Goal: Task Accomplishment & Management: Use online tool/utility

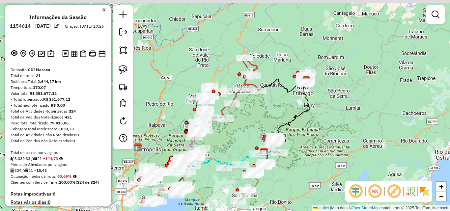
drag, startPoint x: 310, startPoint y: 73, endPoint x: 356, endPoint y: 125, distance: 69.3
click at [356, 125] on div "Janela de atendimento Grade de atendimento Capacidade Transportadoras Veículos …" at bounding box center [225, 105] width 450 height 211
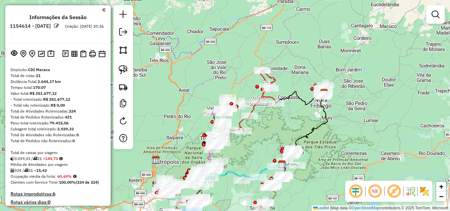
drag, startPoint x: 299, startPoint y: 39, endPoint x: 311, endPoint y: 45, distance: 13.2
click at [311, 45] on div "Janela de atendimento Grade de atendimento Capacidade Transportadoras Veículos …" at bounding box center [225, 105] width 450 height 211
click at [424, 190] on img at bounding box center [424, 191] width 11 height 11
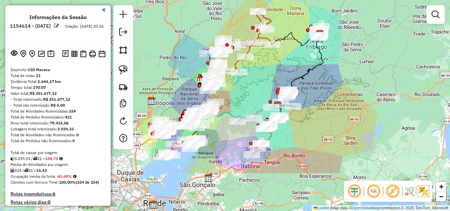
drag, startPoint x: 394, startPoint y: 136, endPoint x: 389, endPoint y: 77, distance: 59.1
click at [389, 77] on div "Janela de atendimento Grade de atendimento Capacidade Transportadoras Veículos …" at bounding box center [225, 105] width 450 height 211
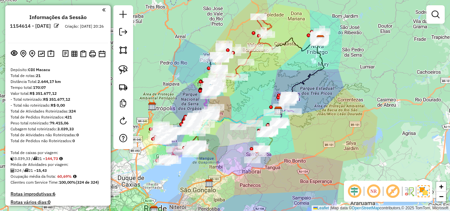
drag, startPoint x: 389, startPoint y: 77, endPoint x: 390, endPoint y: 82, distance: 5.4
click at [390, 82] on div "Janela de atendimento Grade de atendimento Capacidade Transportadoras Veículos …" at bounding box center [225, 105] width 450 height 211
click at [423, 193] on img at bounding box center [424, 191] width 12 height 12
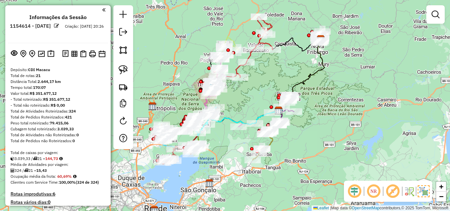
click at [423, 193] on img at bounding box center [424, 191] width 12 height 12
click at [423, 193] on img at bounding box center [424, 191] width 11 height 11
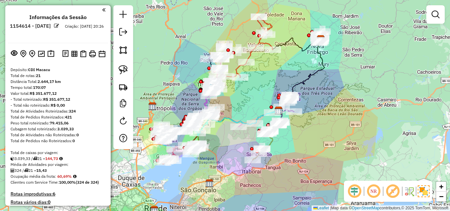
click at [393, 190] on em at bounding box center [393, 191] width 16 height 16
click at [392, 190] on em at bounding box center [393, 191] width 16 height 16
click at [390, 194] on em at bounding box center [393, 191] width 16 height 16
click at [437, 20] on link at bounding box center [435, 14] width 13 height 13
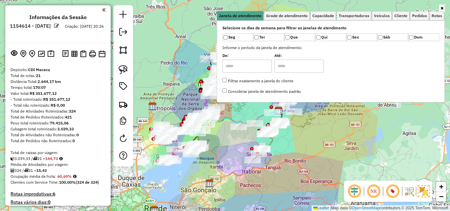
click at [416, 150] on div "Janela de atendimento Grade de atendimento Capacidade Transportadoras Veículos …" at bounding box center [225, 105] width 450 height 211
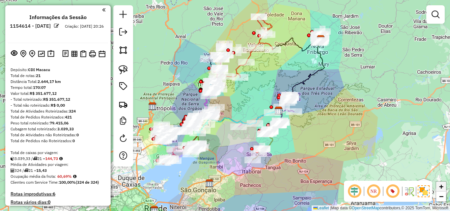
click at [442, 187] on span "+" at bounding box center [441, 186] width 4 height 8
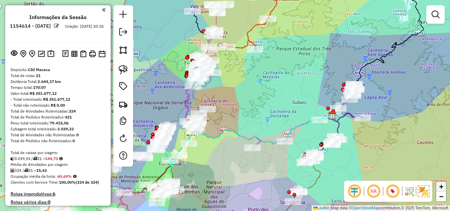
click at [442, 187] on span "+" at bounding box center [441, 186] width 4 height 8
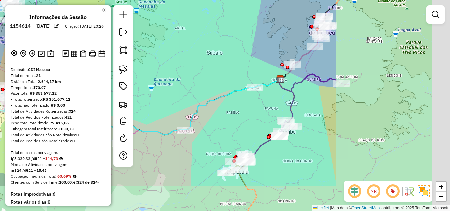
drag, startPoint x: 421, startPoint y: 153, endPoint x: 265, endPoint y: 107, distance: 162.2
click at [260, 107] on div "Janela de atendimento Grade de atendimento Capacidade Transportadoras Veículos …" at bounding box center [225, 105] width 450 height 211
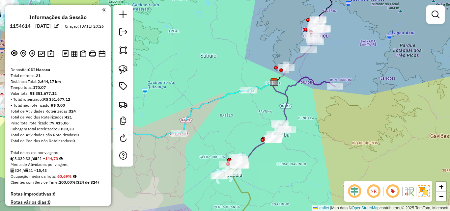
drag, startPoint x: 402, startPoint y: 121, endPoint x: 393, endPoint y: 124, distance: 9.3
click at [393, 124] on div "Janela de atendimento Grade de atendimento Capacidade Transportadoras Veículos …" at bounding box center [225, 105] width 450 height 211
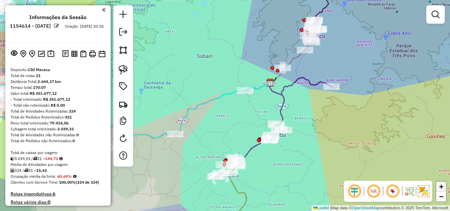
click at [441, 189] on span "+" at bounding box center [441, 186] width 4 height 8
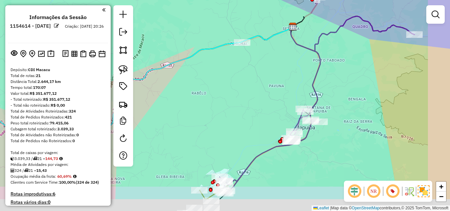
drag, startPoint x: 275, startPoint y: 131, endPoint x: 251, endPoint y: 97, distance: 42.2
click at [251, 97] on div "Janela de atendimento Grade de atendimento Capacidade Transportadoras Veículos …" at bounding box center [225, 105] width 450 height 211
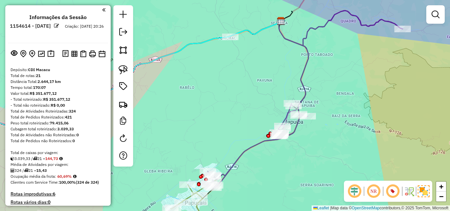
drag, startPoint x: 374, startPoint y: 141, endPoint x: 364, endPoint y: 138, distance: 9.9
click at [364, 138] on div "Janela de atendimento Grade de atendimento Capacidade Transportadoras Veículos …" at bounding box center [225, 105] width 450 height 211
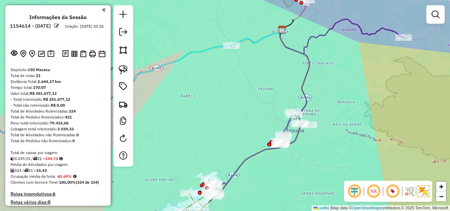
click at [340, 105] on div "Janela de atendimento Grade de atendimento Capacidade Transportadoras Veículos …" at bounding box center [225, 105] width 450 height 211
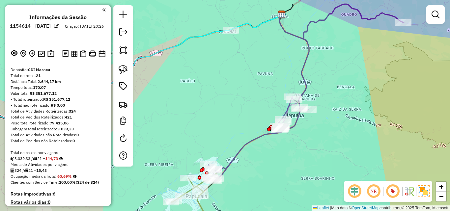
drag, startPoint x: 344, startPoint y: 113, endPoint x: 344, endPoint y: 103, distance: 9.2
click at [344, 103] on div "Janela de atendimento Grade de atendimento Capacidade Transportadoras Veículos …" at bounding box center [225, 105] width 450 height 211
click at [441, 193] on span "−" at bounding box center [441, 196] width 4 height 8
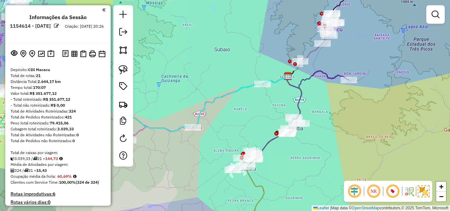
drag, startPoint x: 281, startPoint y: 121, endPoint x: 315, endPoint y: 137, distance: 38.2
click at [315, 137] on div "Janela de atendimento Grade de atendimento Capacidade Transportadoras Veículos …" at bounding box center [225, 105] width 450 height 211
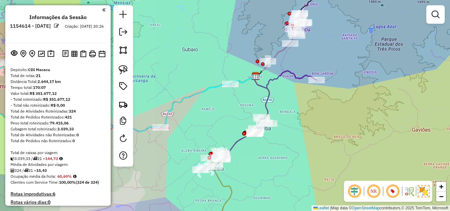
drag, startPoint x: 310, startPoint y: 112, endPoint x: 278, endPoint y: 112, distance: 32.3
click at [278, 112] on div "Janela de atendimento Grade de atendimento Capacidade Transportadoras Veículos …" at bounding box center [225, 105] width 450 height 211
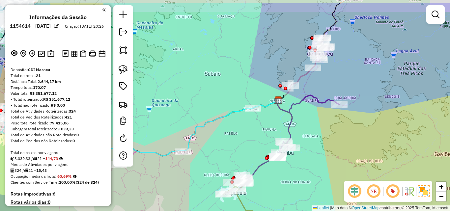
drag, startPoint x: 276, startPoint y: 132, endPoint x: 300, endPoint y: 155, distance: 33.1
click at [299, 157] on div "Janela de atendimento Grade de atendimento Capacidade Transportadoras Veículos …" at bounding box center [225, 105] width 450 height 211
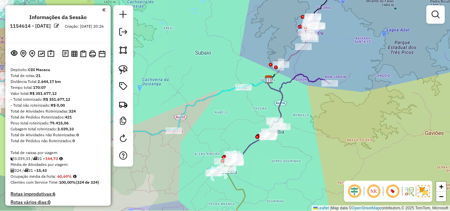
drag, startPoint x: 316, startPoint y: 114, endPoint x: 307, endPoint y: 91, distance: 24.8
click at [307, 91] on div "Janela de atendimento Grade de atendimento Capacidade Transportadoras Veículos …" at bounding box center [225, 105] width 450 height 211
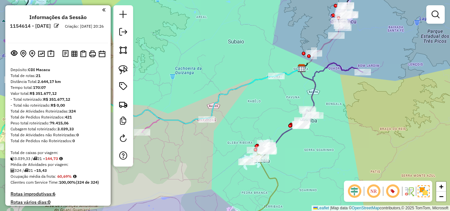
drag, startPoint x: 181, startPoint y: 182, endPoint x: 213, endPoint y: 173, distance: 33.8
click at [213, 173] on div "Janela de atendimento Grade de atendimento Capacidade Transportadoras Veículos …" at bounding box center [225, 105] width 450 height 211
click at [344, 141] on div "Janela de atendimento Grade de atendimento Capacidade Transportadoras Veículos …" at bounding box center [225, 105] width 450 height 211
click at [125, 72] on img at bounding box center [123, 69] width 9 height 9
drag, startPoint x: 217, startPoint y: 107, endPoint x: 220, endPoint y: 127, distance: 20.1
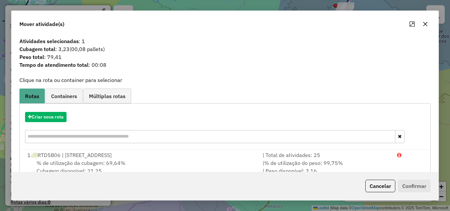
click at [427, 24] on icon "button" at bounding box center [425, 23] width 5 height 5
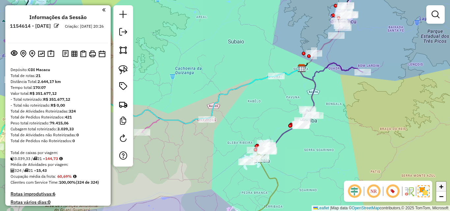
click at [439, 188] on span "+" at bounding box center [441, 186] width 4 height 8
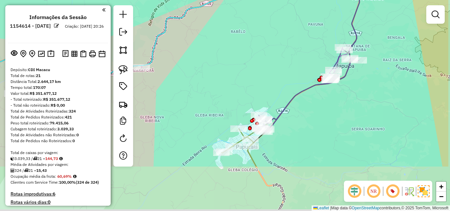
drag, startPoint x: 283, startPoint y: 169, endPoint x: 240, endPoint y: 106, distance: 76.4
click at [240, 106] on div "Janela de atendimento Grade de atendimento Capacidade Transportadoras Veículos …" at bounding box center [225, 105] width 450 height 211
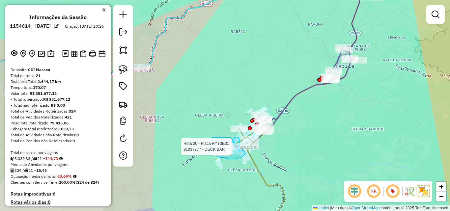
drag, startPoint x: 231, startPoint y: 138, endPoint x: 239, endPoint y: 151, distance: 15.5
click at [239, 151] on div "Rota 20 - Placa RYY3E31 91037277 - DECK BAR Janela de atendimento Grade de aten…" at bounding box center [225, 105] width 450 height 211
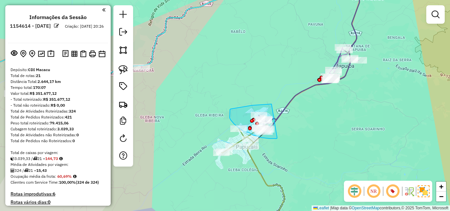
drag, startPoint x: 271, startPoint y: 104, endPoint x: 277, endPoint y: 137, distance: 33.7
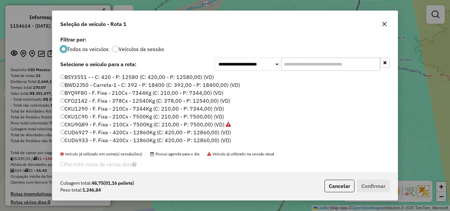
scroll to position [4, 2]
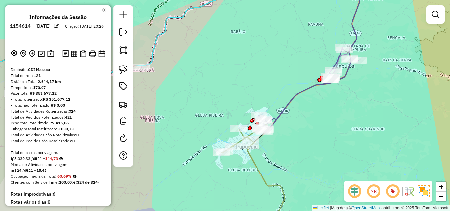
click at [301, 93] on icon at bounding box center [309, 55] width 100 height 153
select select "**********"
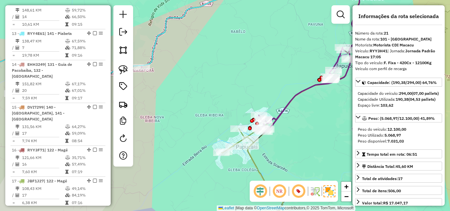
scroll to position [860, 0]
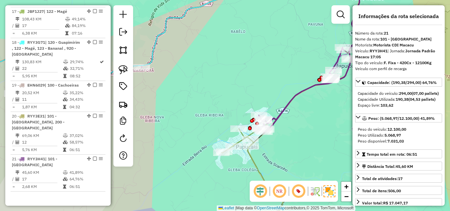
click at [270, 92] on div "Janela de atendimento Grade de atendimento Capacidade Transportadoras Veículos …" at bounding box center [225, 105] width 450 height 211
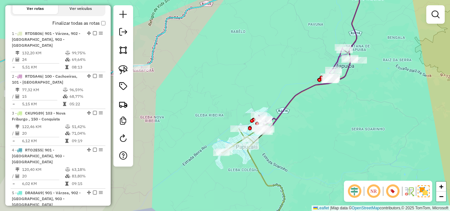
scroll to position [249, 0]
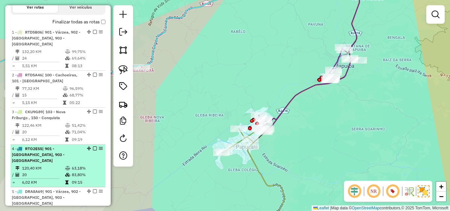
click at [48, 147] on div "4 - RTO2E55 | 901 - Várzea, 903 - [GEOGRAPHIC_DATA]" at bounding box center [47, 155] width 70 height 18
select select "**********"
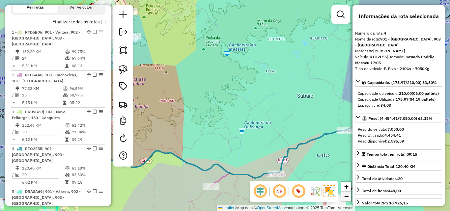
click at [345, 197] on span "−" at bounding box center [346, 196] width 4 height 8
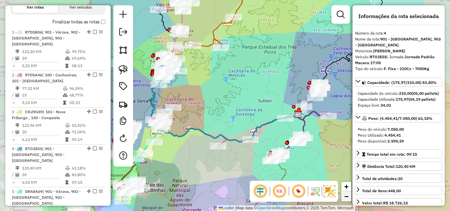
click at [345, 197] on span "−" at bounding box center [346, 196] width 4 height 8
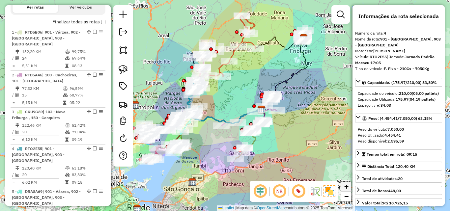
click at [345, 188] on span "+" at bounding box center [346, 186] width 4 height 8
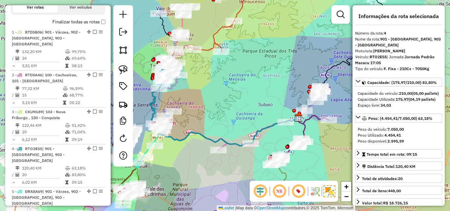
drag, startPoint x: 186, startPoint y: 157, endPoint x: 186, endPoint y: 161, distance: 4.3
click at [186, 161] on div "Janela de atendimento Grade de atendimento Capacidade Transportadoras Veículos …" at bounding box center [225, 105] width 450 height 211
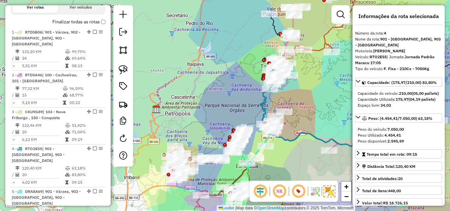
drag, startPoint x: 189, startPoint y: 92, endPoint x: 299, endPoint y: 92, distance: 110.7
click at [299, 92] on div "Janela de atendimento Grade de atendimento Capacidade Transportadoras Veículos …" at bounding box center [225, 105] width 450 height 211
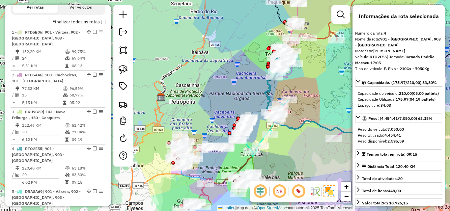
drag, startPoint x: 306, startPoint y: 96, endPoint x: 311, endPoint y: 84, distance: 12.7
click at [311, 84] on div "Janela de atendimento Grade de atendimento Capacidade Transportadoras Veículos …" at bounding box center [225, 105] width 450 height 211
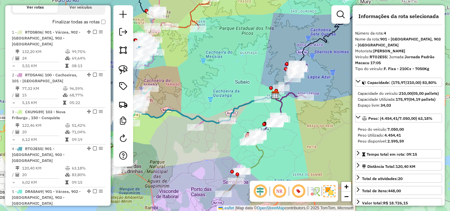
drag, startPoint x: 328, startPoint y: 105, endPoint x: 189, endPoint y: 94, distance: 138.8
click at [189, 94] on div "Janela de atendimento Grade de atendimento Capacidade Transportadoras Veículos …" at bounding box center [225, 105] width 450 height 211
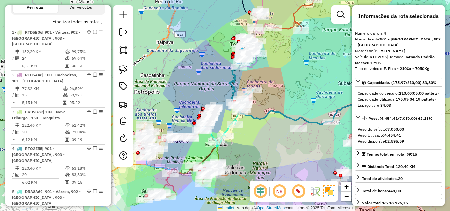
drag, startPoint x: 184, startPoint y: 138, endPoint x: 296, endPoint y: 139, distance: 112.0
click at [296, 139] on div "Janela de atendimento Grade de atendimento Capacidade Transportadoras Veículos …" at bounding box center [225, 105] width 450 height 211
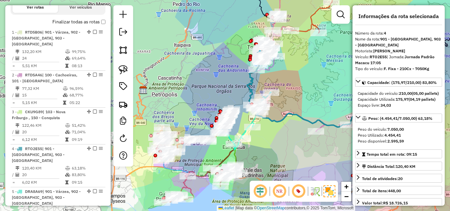
drag, startPoint x: 275, startPoint y: 143, endPoint x: 289, endPoint y: 147, distance: 14.6
click at [288, 147] on div "Janela de atendimento Grade de atendimento Capacidade Transportadoras Veículos …" at bounding box center [225, 105] width 450 height 211
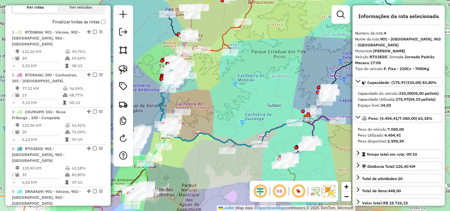
drag, startPoint x: 300, startPoint y: 144, endPoint x: 207, endPoint y: 162, distance: 94.9
click at [207, 162] on div "Janela de atendimento Grade de atendimento Capacidade Transportadoras Veículos …" at bounding box center [225, 105] width 450 height 211
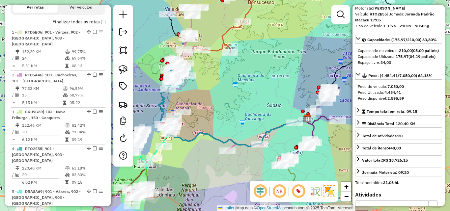
scroll to position [60, 0]
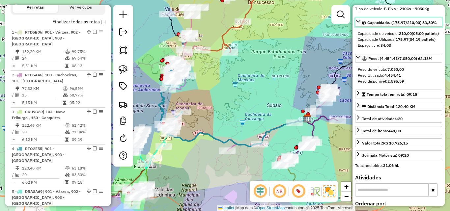
drag, startPoint x: 423, startPoint y: 18, endPoint x: 427, endPoint y: 19, distance: 4.3
click at [427, 20] on span "Capacidade: (175,97/210,00) 83,80%" at bounding box center [401, 22] width 69 height 5
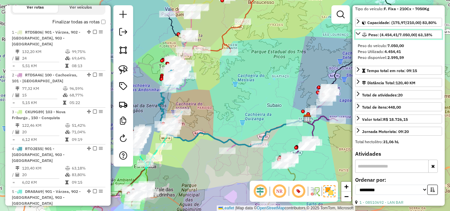
click at [420, 32] on span "Peso: (4.454,41/7.050,00) 63,18%" at bounding box center [400, 34] width 64 height 5
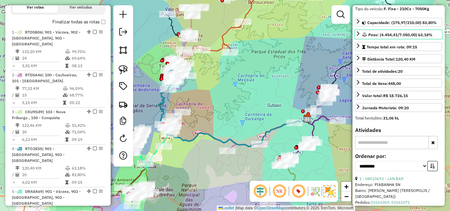
click at [421, 30] on link "Peso: (4.454,41/7.050,00) 63,18%" at bounding box center [398, 34] width 87 height 9
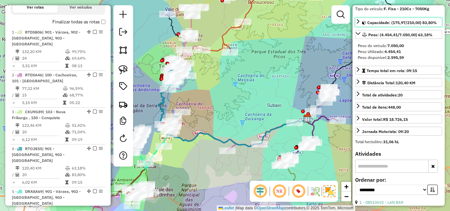
click at [421, 20] on span "Capacidade: (175,97/210,00) 83,80%" at bounding box center [401, 22] width 69 height 5
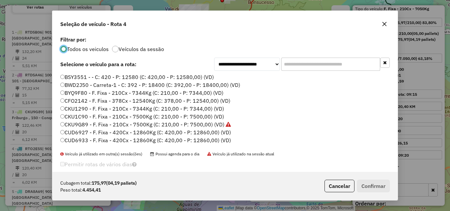
scroll to position [4, 2]
click at [304, 63] on input "text" at bounding box center [330, 64] width 99 height 13
click at [308, 65] on input "text" at bounding box center [330, 64] width 99 height 13
click at [98, 55] on div "**********" at bounding box center [224, 103] width 345 height 137
click at [114, 47] on div at bounding box center [115, 49] width 7 height 7
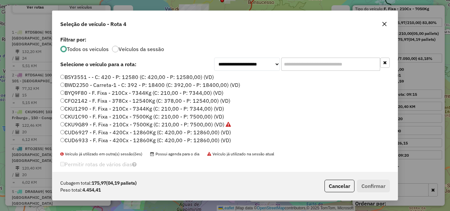
scroll to position [4, 2]
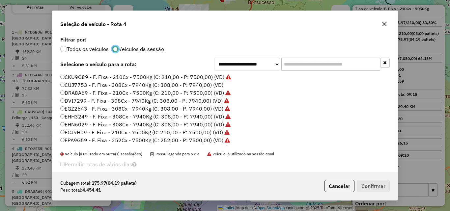
click at [64, 52] on div at bounding box center [63, 49] width 7 height 7
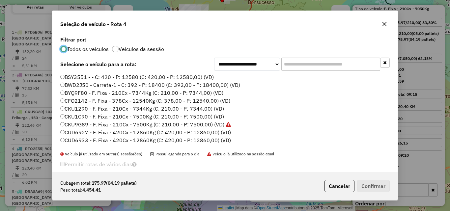
scroll to position [4, 2]
click at [114, 51] on div at bounding box center [115, 49] width 7 height 7
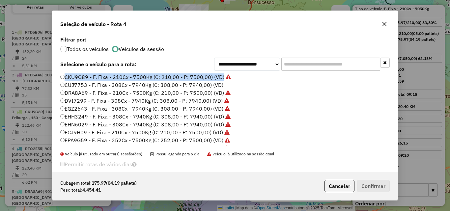
drag, startPoint x: 230, startPoint y: 72, endPoint x: 234, endPoint y: 76, distance: 4.9
click at [234, 76] on div "**********" at bounding box center [224, 103] width 345 height 137
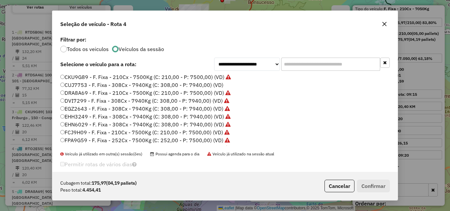
click at [240, 76] on li "CKU9G89 - F. Fixa - 210Cx - 7500Kg (C: 210,00 - P: 7500,00) (VD)" at bounding box center [224, 77] width 329 height 8
click at [325, 64] on input "text" at bounding box center [330, 64] width 99 height 13
click at [385, 22] on icon "button" at bounding box center [384, 23] width 5 height 5
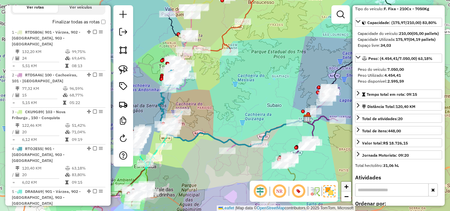
click at [349, 188] on link "+" at bounding box center [346, 187] width 10 height 10
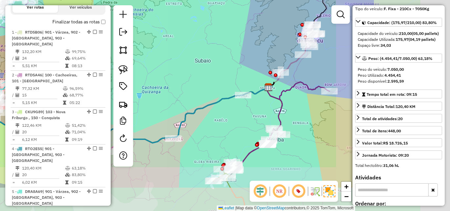
drag, startPoint x: 330, startPoint y: 148, endPoint x: 209, endPoint y: 103, distance: 128.8
click at [209, 103] on icon at bounding box center [120, 77] width 298 height 131
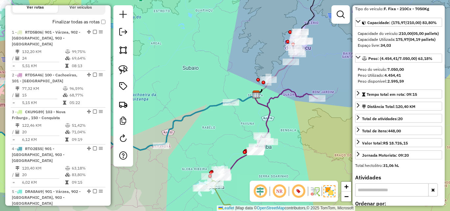
drag, startPoint x: 316, startPoint y: 117, endPoint x: 304, endPoint y: 124, distance: 14.2
click at [304, 124] on div "Janela de atendimento Grade de atendimento Capacidade Transportadoras Veículos …" at bounding box center [225, 105] width 450 height 211
click at [349, 187] on link "+" at bounding box center [346, 187] width 10 height 10
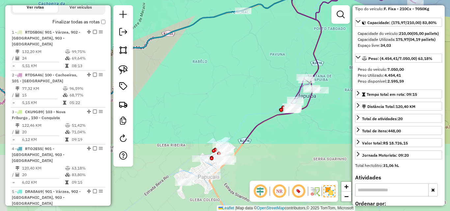
drag, startPoint x: 242, startPoint y: 164, endPoint x: 233, endPoint y: 141, distance: 25.1
click at [255, 94] on div "Janela de atendimento Grade de atendimento Capacidade Transportadoras Veículos …" at bounding box center [225, 105] width 450 height 211
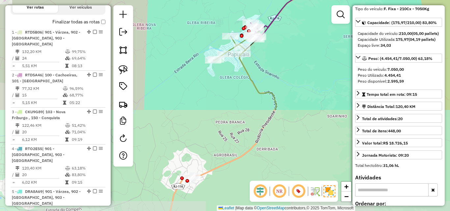
drag, startPoint x: 224, startPoint y: 182, endPoint x: 254, endPoint y: 60, distance: 126.0
click at [254, 60] on div "Janela de atendimento Grade de atendimento Capacidade Transportadoras Veículos …" at bounding box center [225, 105] width 450 height 211
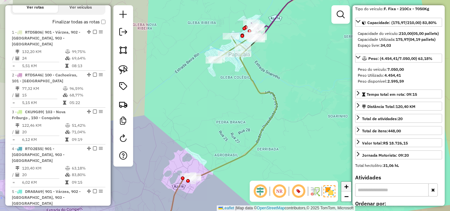
click at [345, 184] on span "+" at bounding box center [346, 186] width 4 height 8
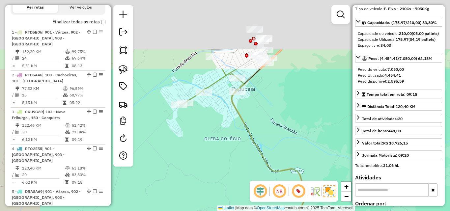
drag, startPoint x: 241, startPoint y: 104, endPoint x: 227, endPoint y: 175, distance: 72.3
click at [227, 175] on div "Janela de atendimento Grade de atendimento Capacidade Transportadoras Veículos …" at bounding box center [225, 105] width 450 height 211
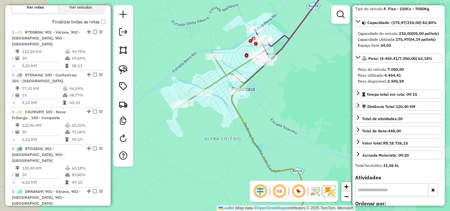
click at [344, 186] on span "+" at bounding box center [346, 186] width 4 height 8
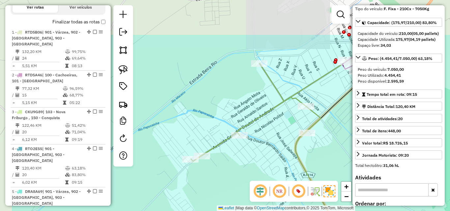
drag, startPoint x: 215, startPoint y: 90, endPoint x: 272, endPoint y: 146, distance: 79.9
click at [272, 146] on div "Janela de atendimento Grade de atendimento Capacidade Transportadoras Veículos …" at bounding box center [225, 105] width 450 height 211
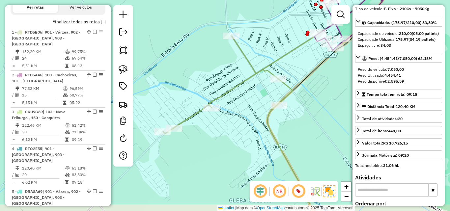
drag, startPoint x: 293, startPoint y: 150, endPoint x: 263, endPoint y: 128, distance: 36.5
click at [263, 128] on div "Janela de atendimento Grade de atendimento Capacidade Transportadoras Veículos …" at bounding box center [225, 105] width 450 height 211
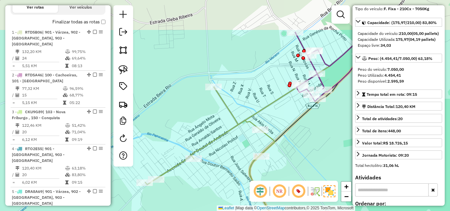
drag, startPoint x: 327, startPoint y: 98, endPoint x: 309, endPoint y: 149, distance: 54.1
click at [309, 149] on div "Janela de atendimento Grade de atendimento Capacidade Transportadoras Veículos …" at bounding box center [225, 105] width 450 height 211
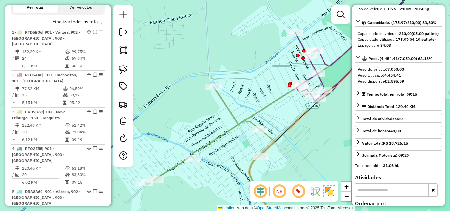
click at [268, 148] on icon at bounding box center [223, 157] width 156 height 149
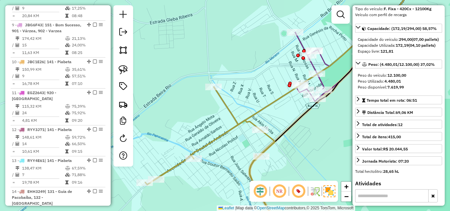
scroll to position [860, 0]
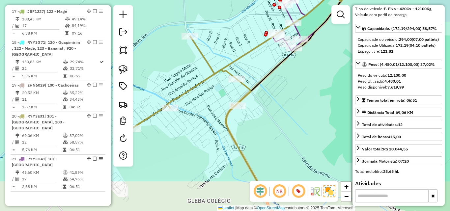
drag, startPoint x: 280, startPoint y: 168, endPoint x: 249, endPoint y: 92, distance: 81.4
click at [249, 92] on div "Janela de atendimento Grade de atendimento Capacidade Transportadoras Veículos …" at bounding box center [225, 105] width 450 height 211
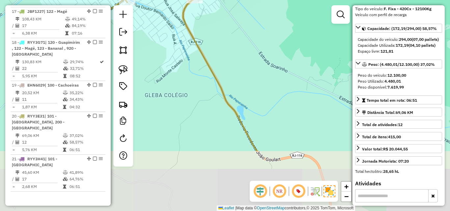
drag, startPoint x: 285, startPoint y: 148, endPoint x: 249, endPoint y: 67, distance: 88.6
click at [249, 67] on div "Janela de atendimento Grade de atendimento Capacidade Transportadoras Veículos …" at bounding box center [225, 105] width 450 height 211
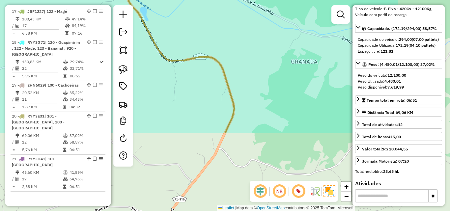
drag, startPoint x: 311, startPoint y: 133, endPoint x: 219, endPoint y: 37, distance: 133.0
click at [219, 37] on div "Janela de atendimento Grade de atendimento Capacidade Transportadoras Veículos …" at bounding box center [225, 105] width 450 height 211
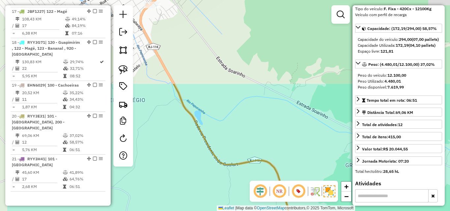
drag, startPoint x: 258, startPoint y: 99, endPoint x: 310, endPoint y: 205, distance: 118.0
click at [310, 205] on div "Janela de atendimento Grade de atendimento Capacidade Transportadoras Veículos …" at bounding box center [225, 105] width 450 height 211
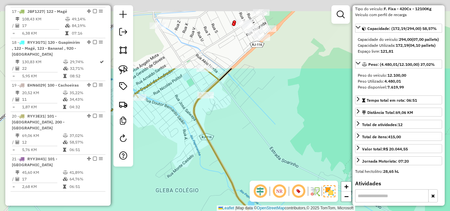
drag, startPoint x: 225, startPoint y: 88, endPoint x: 262, endPoint y: 125, distance: 52.4
click at [279, 178] on div "Janela de atendimento Grade de atendimento Capacidade Transportadoras Veículos …" at bounding box center [225, 105] width 450 height 211
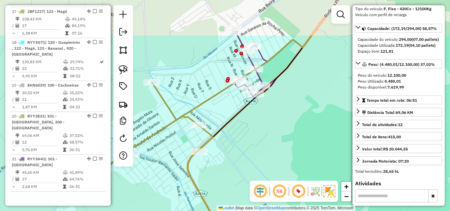
drag, startPoint x: 258, startPoint y: 96, endPoint x: 251, endPoint y: 156, distance: 60.0
click at [251, 156] on div "Janela de atendimento Grade de atendimento Capacidade Transportadoras Veículos …" at bounding box center [225, 105] width 450 height 211
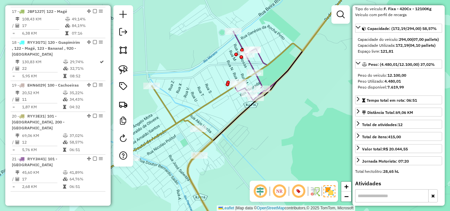
click at [261, 60] on icon at bounding box center [295, 40] width 124 height 122
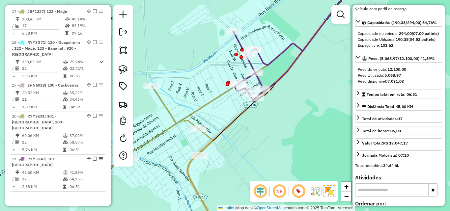
click at [445, 15] on div "Janela de atendimento Grade de atendimento Capacidade Transportadoras Veículos …" at bounding box center [225, 105] width 450 height 211
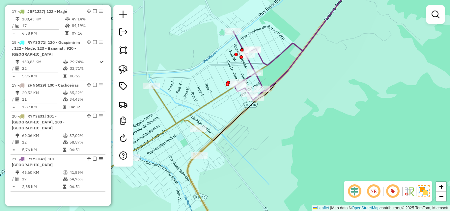
click at [274, 59] on icon at bounding box center [295, 40] width 124 height 122
select select "**********"
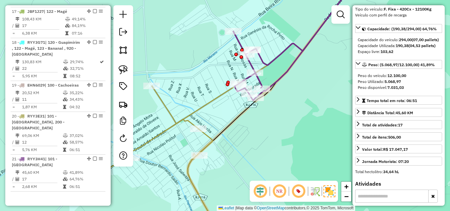
scroll to position [0, 0]
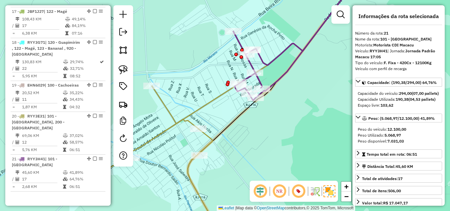
click at [274, 60] on icon at bounding box center [295, 40] width 124 height 122
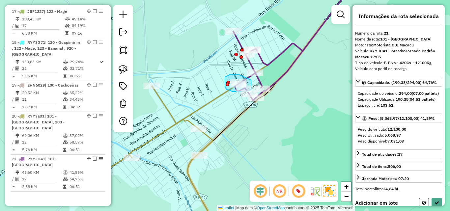
drag, startPoint x: 239, startPoint y: 75, endPoint x: 251, endPoint y: 80, distance: 13.0
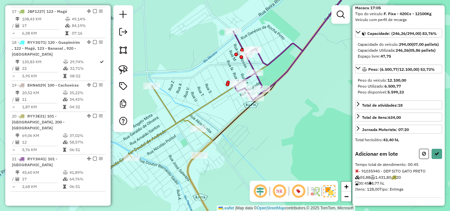
scroll to position [55, 0]
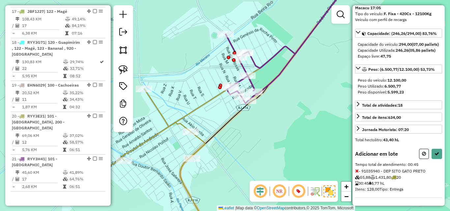
drag, startPoint x: 235, startPoint y: 71, endPoint x: 230, endPoint y: 74, distance: 5.6
click at [230, 74] on div "Janela de atendimento Grade de atendimento Capacidade Transportadoras Veículos …" at bounding box center [225, 105] width 450 height 211
click at [345, 185] on span "+" at bounding box center [346, 186] width 4 height 8
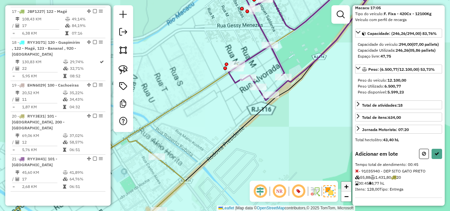
click at [345, 185] on span "+" at bounding box center [346, 186] width 4 height 8
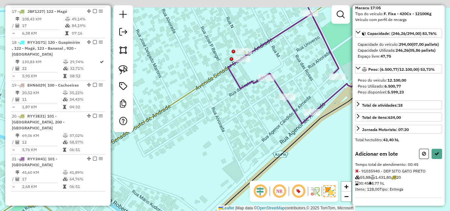
drag, startPoint x: 260, startPoint y: 79, endPoint x: 255, endPoint y: 110, distance: 31.0
click at [255, 110] on div "Janela de atendimento Grade de atendimento Capacidade Transportadoras Veículos …" at bounding box center [225, 105] width 450 height 211
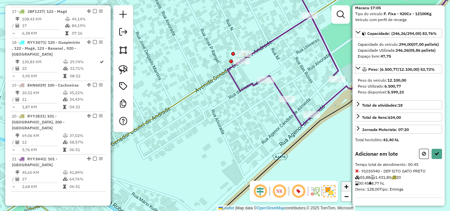
click at [346, 187] on span "+" at bounding box center [346, 186] width 4 height 8
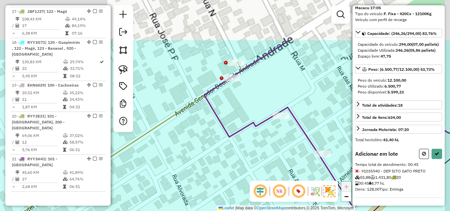
drag, startPoint x: 256, startPoint y: 89, endPoint x: 230, endPoint y: 150, distance: 66.5
click at [230, 150] on div "Janela de atendimento Grade de atendimento Capacidade Transportadoras Veículos …" at bounding box center [225, 105] width 450 height 211
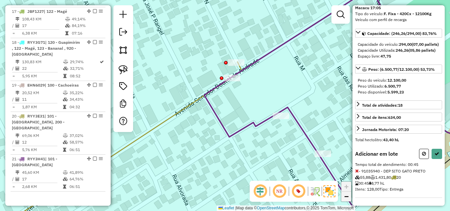
click at [349, 195] on link "−" at bounding box center [346, 197] width 10 height 10
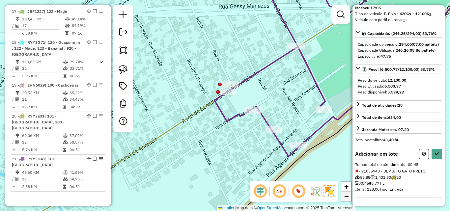
click at [349, 195] on link "−" at bounding box center [346, 197] width 10 height 10
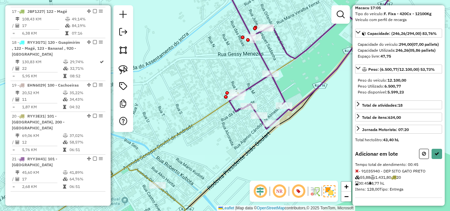
drag, startPoint x: 273, startPoint y: 135, endPoint x: 281, endPoint y: 134, distance: 8.0
click at [281, 134] on div "Janela de atendimento Grade de atendimento Capacidade Transportadoras Veículos …" at bounding box center [225, 105] width 450 height 211
click at [344, 195] on span "−" at bounding box center [346, 196] width 4 height 8
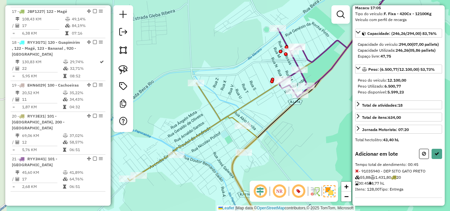
drag, startPoint x: 234, startPoint y: 132, endPoint x: 284, endPoint y: 109, distance: 54.7
click at [284, 109] on icon at bounding box center [323, 85] width 182 height 253
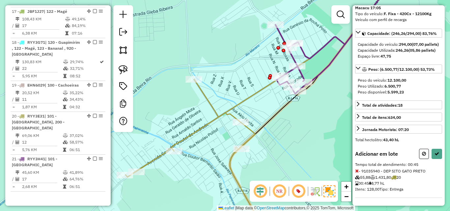
click at [356, 171] on icon at bounding box center [357, 171] width 4 height 5
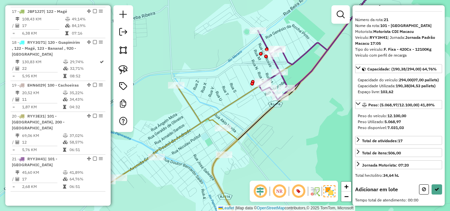
drag, startPoint x: 279, startPoint y: 69, endPoint x: 262, endPoint y: 75, distance: 18.1
click at [262, 75] on div "Janela de atendimento Grade de atendimento Capacidade Transportadoras Veículos …" at bounding box center [225, 105] width 450 height 211
drag, startPoint x: 267, startPoint y: 75, endPoint x: 274, endPoint y: 82, distance: 9.6
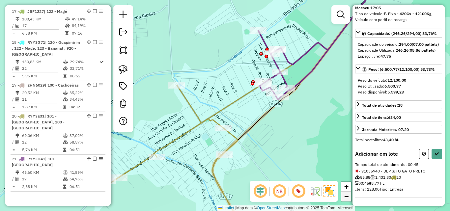
click at [348, 200] on span "−" at bounding box center [346, 196] width 4 height 8
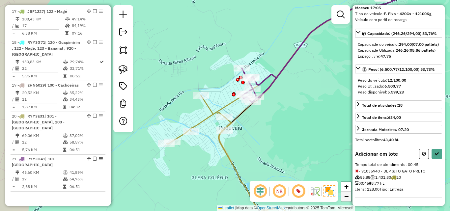
click at [348, 200] on span "−" at bounding box center [346, 196] width 4 height 8
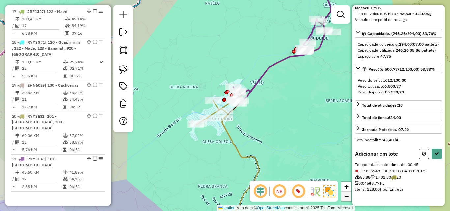
click at [348, 200] on span "−" at bounding box center [346, 196] width 4 height 8
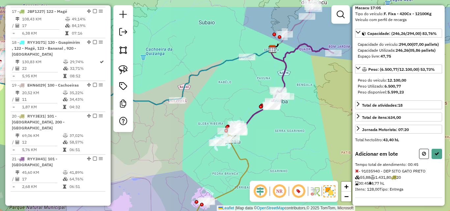
drag, startPoint x: 282, startPoint y: 104, endPoint x: 289, endPoint y: 132, distance: 28.8
click at [289, 132] on div "Janela de atendimento Grade de atendimento Capacidade Transportadoras Veículos …" at bounding box center [225, 105] width 450 height 211
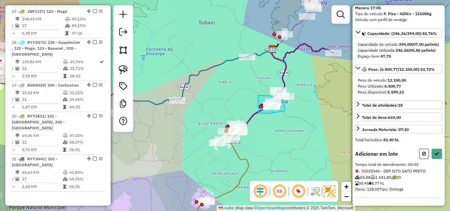
drag, startPoint x: 258, startPoint y: 96, endPoint x: 258, endPoint y: 113, distance: 17.8
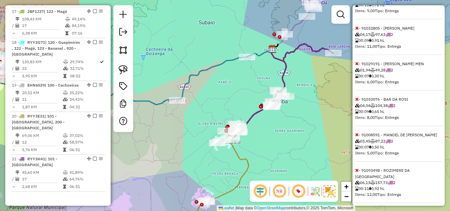
scroll to position [274, 0]
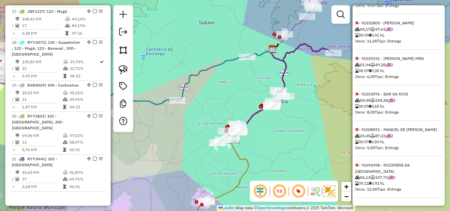
click at [357, 167] on icon at bounding box center [357, 165] width 4 height 5
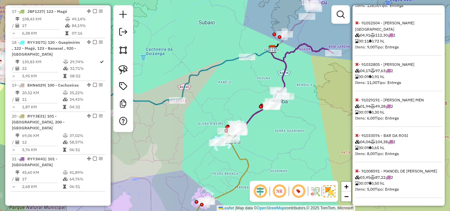
click at [357, 170] on icon at bounding box center [357, 171] width 4 height 5
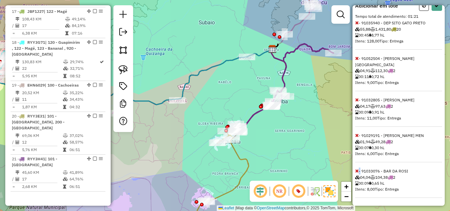
click at [357, 170] on icon at bounding box center [357, 171] width 4 height 5
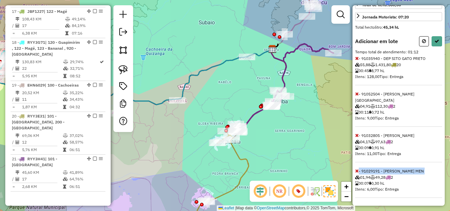
click at [357, 170] on icon at bounding box center [357, 171] width 4 height 5
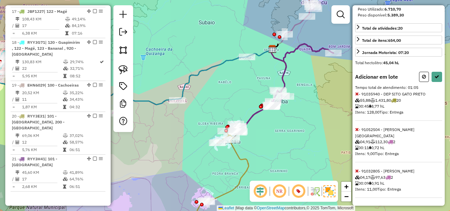
click at [357, 170] on icon at bounding box center [357, 171] width 4 height 5
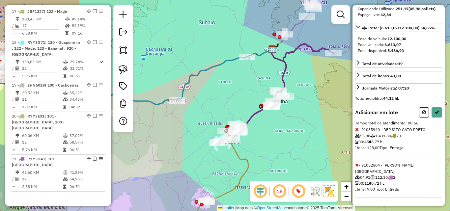
scroll to position [96, 0]
click at [356, 165] on icon at bounding box center [357, 165] width 4 height 5
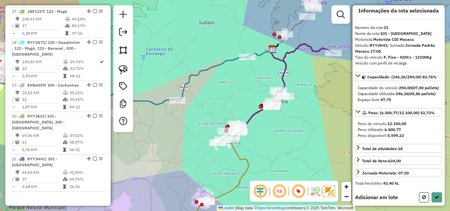
scroll to position [2, 0]
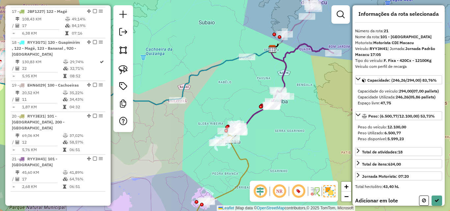
click at [440, 63] on div "Informações da rota selecionada Número da rota: 21 Nome da rota: 101 - Papucaia…" at bounding box center [398, 105] width 92 height 201
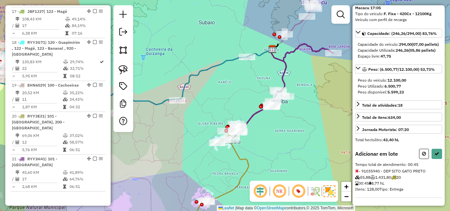
scroll to position [55, 0]
click at [435, 151] on button at bounding box center [436, 154] width 11 height 10
select select "**********"
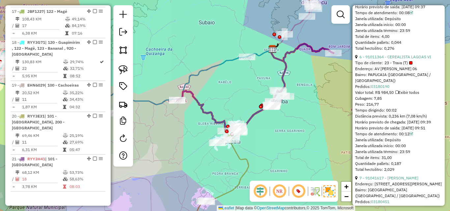
scroll to position [0, 0]
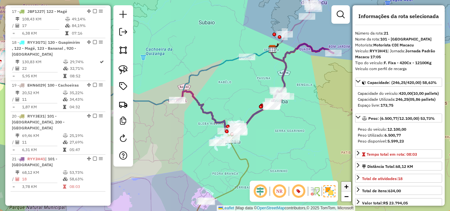
click at [348, 189] on span "+" at bounding box center [346, 186] width 4 height 8
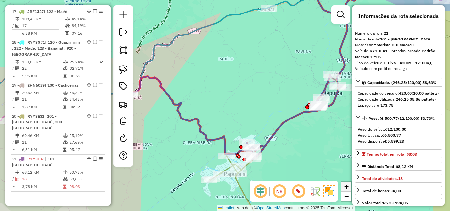
click at [348, 189] on span "+" at bounding box center [346, 186] width 4 height 8
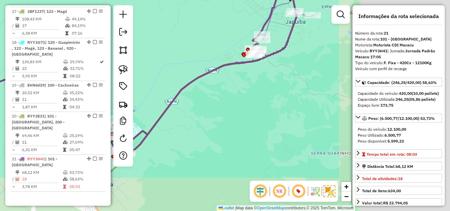
drag, startPoint x: 294, startPoint y: 154, endPoint x: 138, endPoint y: 100, distance: 165.0
click at [138, 100] on div "Janela de atendimento Grade de atendimento Capacidade Transportadoras Veículos …" at bounding box center [225, 105] width 450 height 211
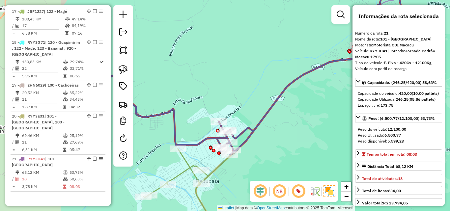
drag, startPoint x: 260, startPoint y: 88, endPoint x: 365, endPoint y: 84, distance: 105.4
click at [365, 84] on hb-router-mapa "Informações da Sessão 1154614 - [DATE] Criação: [DATE] 20:26 Depósito: CDI Maca…" at bounding box center [225, 105] width 450 height 211
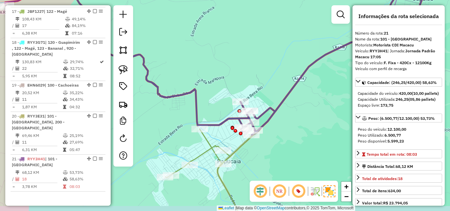
drag, startPoint x: 311, startPoint y: 162, endPoint x: 343, endPoint y: 135, distance: 41.8
click at [342, 135] on div "Janela de atendimento Grade de atendimento Capacidade Transportadoras Veículos …" at bounding box center [225, 105] width 450 height 211
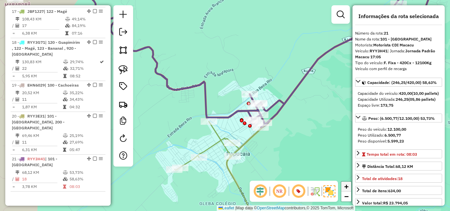
click at [348, 185] on span "+" at bounding box center [346, 186] width 4 height 8
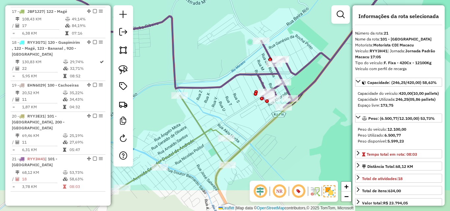
drag, startPoint x: 260, startPoint y: 149, endPoint x: 248, endPoint y: 85, distance: 64.2
click at [248, 85] on div "Janela de atendimento Grade de atendimento Capacidade Transportadoras Veículos …" at bounding box center [225, 105] width 450 height 211
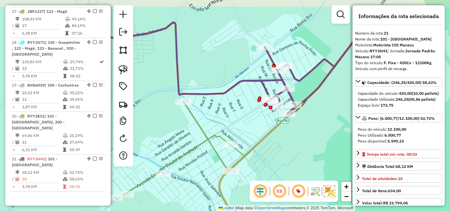
drag, startPoint x: 283, startPoint y: 139, endPoint x: 285, endPoint y: 167, distance: 27.7
click at [285, 167] on div "Janela de atendimento Grade de atendimento Capacidade Transportadoras Veículos …" at bounding box center [225, 105] width 450 height 211
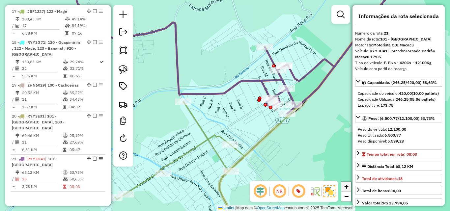
click at [343, 186] on link "+" at bounding box center [346, 187] width 10 height 10
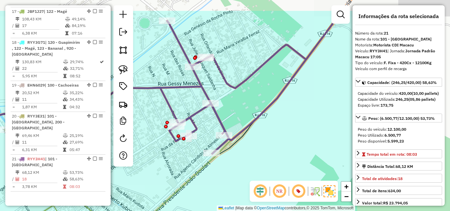
drag, startPoint x: 314, startPoint y: 140, endPoint x: 176, endPoint y: 172, distance: 141.3
click at [176, 172] on div "Janela de atendimento Grade de atendimento Capacidade Transportadoras Veículos …" at bounding box center [225, 105] width 450 height 211
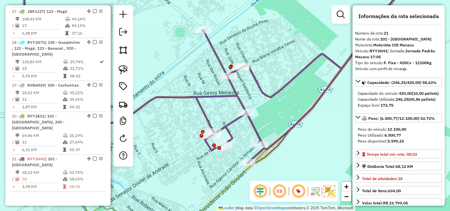
drag, startPoint x: 298, startPoint y: 120, endPoint x: 334, endPoint y: 129, distance: 36.7
click at [334, 129] on div "Janela de atendimento Grade de atendimento Capacidade Transportadoras Veículos …" at bounding box center [225, 105] width 450 height 211
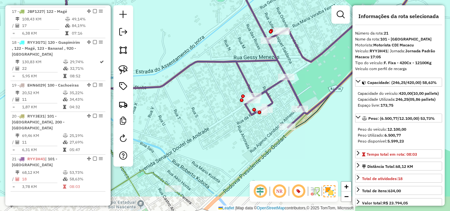
drag, startPoint x: 265, startPoint y: 166, endPoint x: 306, endPoint y: 130, distance: 53.7
click at [306, 130] on div "Janela de atendimento Grade de atendimento Capacidade Transportadoras Veículos …" at bounding box center [225, 105] width 450 height 211
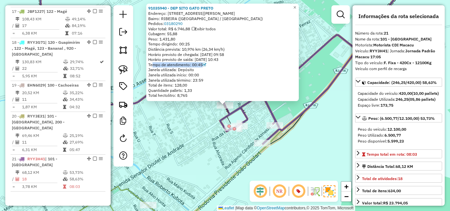
drag, startPoint x: 153, startPoint y: 65, endPoint x: 216, endPoint y: 64, distance: 62.9
click at [216, 64] on div "Tempo de atendimento: 00:45" at bounding box center [222, 64] width 149 height 5
click at [151, 65] on div "Tempo de atendimento: 00:45" at bounding box center [222, 64] width 149 height 5
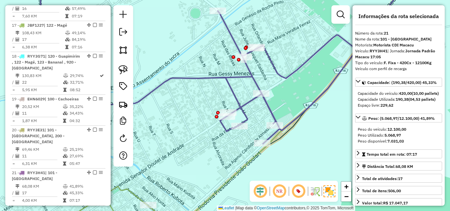
scroll to position [865, 0]
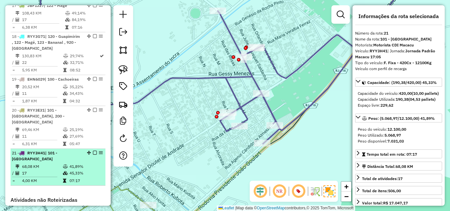
click at [93, 151] on em at bounding box center [95, 153] width 4 height 4
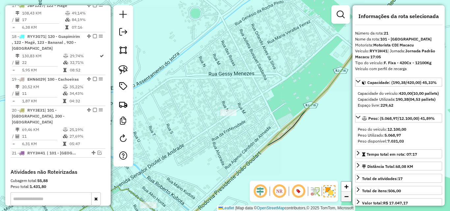
click at [348, 197] on span "−" at bounding box center [346, 196] width 4 height 8
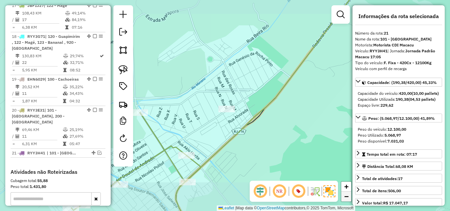
click at [348, 197] on span "−" at bounding box center [346, 196] width 4 height 8
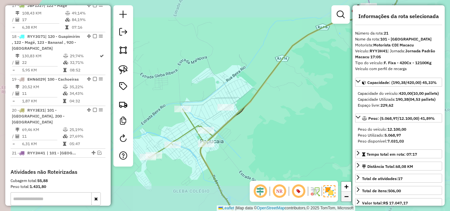
click at [348, 197] on span "−" at bounding box center [346, 196] width 4 height 8
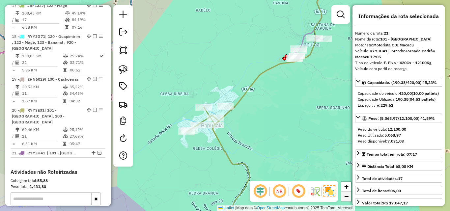
click at [348, 197] on span "−" at bounding box center [346, 196] width 4 height 8
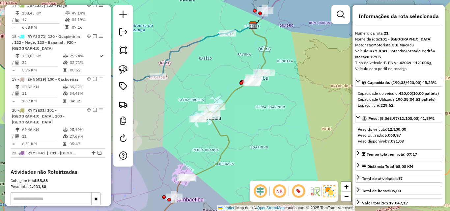
drag, startPoint x: 209, startPoint y: 141, endPoint x: 200, endPoint y: 143, distance: 8.8
click at [200, 143] on div "Janela de atendimento Grade de atendimento Capacidade Transportadoras Veículos …" at bounding box center [225, 105] width 450 height 211
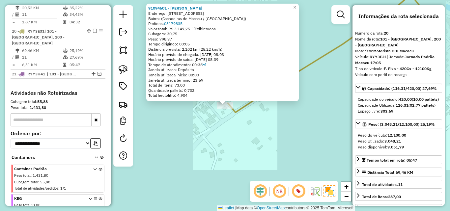
scroll to position [948, 0]
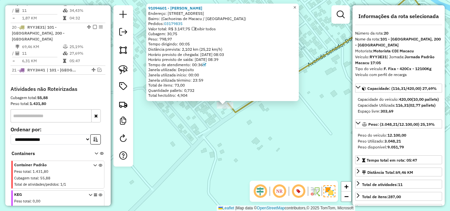
click at [296, 6] on span "×" at bounding box center [294, 8] width 3 height 6
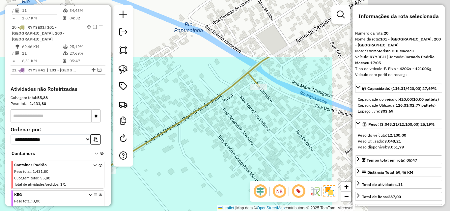
drag, startPoint x: 302, startPoint y: 100, endPoint x: 134, endPoint y: 184, distance: 187.2
click at [134, 184] on div "Janela de atendimento Grade de atendimento Capacidade Transportadoras Veículos …" at bounding box center [225, 105] width 450 height 211
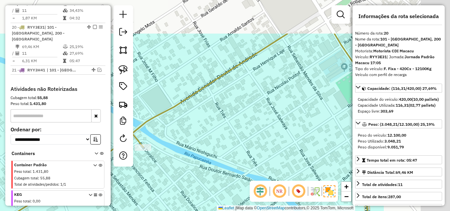
drag, startPoint x: 284, startPoint y: 97, endPoint x: 163, endPoint y: 153, distance: 132.6
click at [165, 152] on div "Janela de atendimento Grade de atendimento Capacidade Transportadoras Veículos …" at bounding box center [225, 105] width 450 height 211
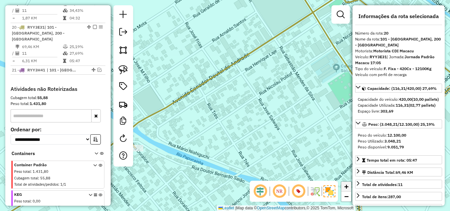
click at [350, 186] on link "+" at bounding box center [346, 187] width 10 height 10
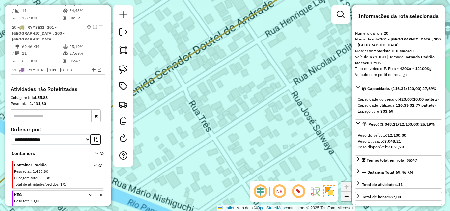
click at [350, 194] on link "−" at bounding box center [346, 197] width 10 height 10
click at [350, 195] on link "−" at bounding box center [346, 197] width 10 height 10
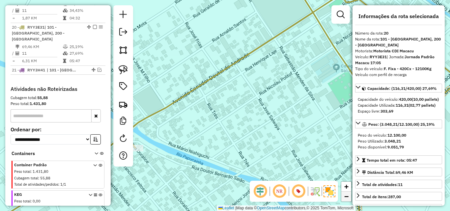
click at [350, 195] on link "−" at bounding box center [346, 197] width 10 height 10
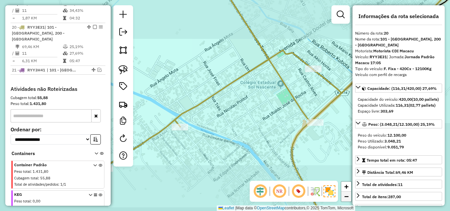
click at [350, 195] on link "−" at bounding box center [346, 197] width 10 height 10
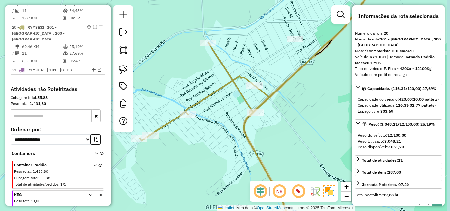
drag, startPoint x: 317, startPoint y: 31, endPoint x: 303, endPoint y: 30, distance: 14.3
click at [303, 30] on div "Janela de atendimento Grade de atendimento Capacidade Transportadoras Veículos …" at bounding box center [225, 105] width 450 height 211
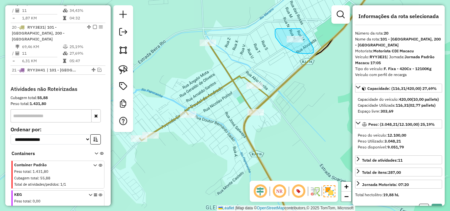
drag, startPoint x: 282, startPoint y: 29, endPoint x: 300, endPoint y: 29, distance: 18.1
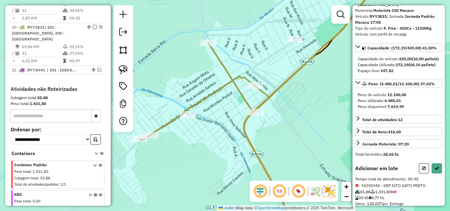
scroll to position [55, 0]
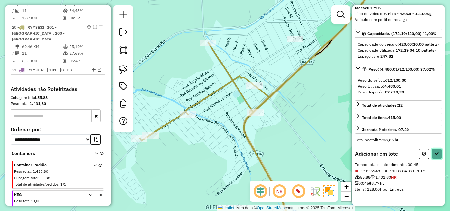
click at [436, 153] on icon at bounding box center [436, 153] width 5 height 5
select select "**********"
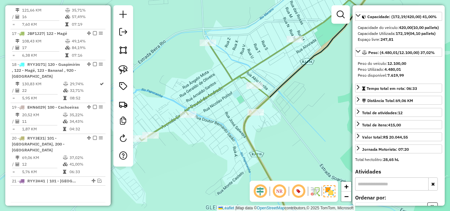
scroll to position [0, 0]
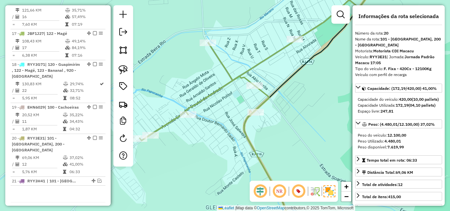
drag, startPoint x: 442, startPoint y: 26, endPoint x: 444, endPoint y: 32, distance: 6.7
click at [444, 32] on div "**********" at bounding box center [398, 105] width 92 height 201
click at [442, 30] on div "**********" at bounding box center [398, 105] width 92 height 201
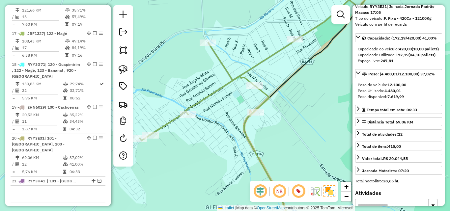
scroll to position [56, 0]
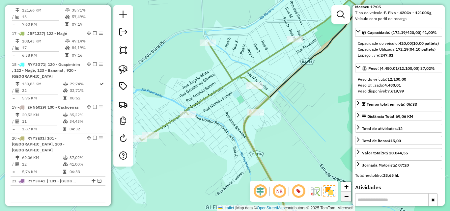
click at [349, 196] on link "−" at bounding box center [346, 197] width 10 height 10
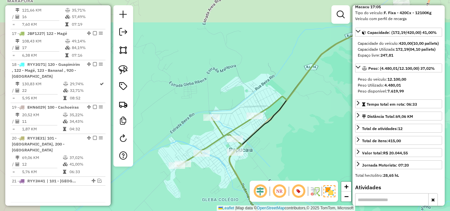
drag, startPoint x: 296, startPoint y: 88, endPoint x: 291, endPoint y: 132, distance: 43.7
click at [291, 132] on div "Janela de atendimento Grade de atendimento Capacidade Transportadoras Veículos …" at bounding box center [225, 105] width 450 height 211
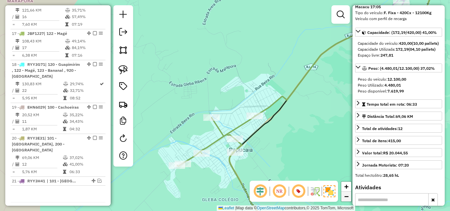
click at [345, 195] on span "−" at bounding box center [346, 196] width 4 height 8
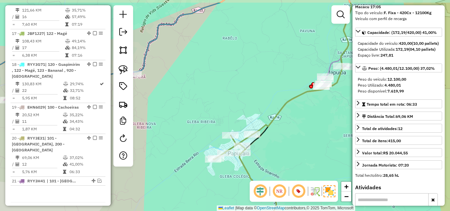
drag, startPoint x: 286, startPoint y: 110, endPoint x: 298, endPoint y: 134, distance: 26.7
click at [298, 134] on div "Janela de atendimento Grade de atendimento Capacidade Transportadoras Veículos …" at bounding box center [225, 105] width 450 height 211
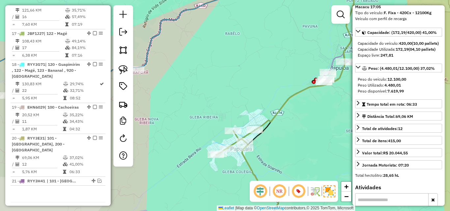
drag, startPoint x: 217, startPoint y: 124, endPoint x: 219, endPoint y: 119, distance: 5.3
click at [219, 119] on div "Janela de atendimento Grade de atendimento Capacidade Transportadoras Veículos …" at bounding box center [225, 105] width 450 height 211
click at [345, 196] on span "−" at bounding box center [346, 196] width 4 height 8
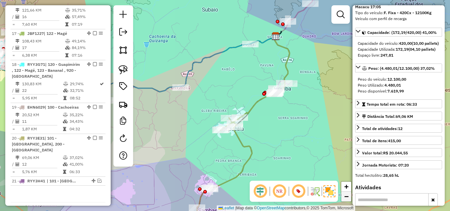
click at [345, 196] on span "−" at bounding box center [346, 196] width 4 height 8
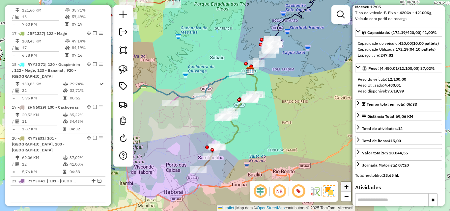
click at [348, 184] on span "+" at bounding box center [346, 186] width 4 height 8
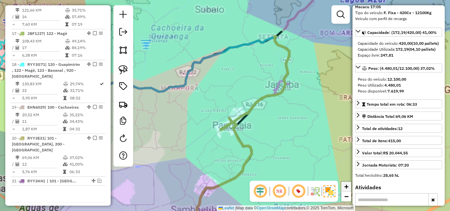
click at [348, 184] on span "+" at bounding box center [346, 186] width 4 height 8
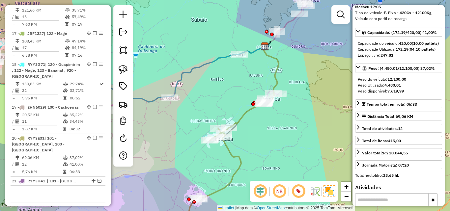
drag, startPoint x: 297, startPoint y: 113, endPoint x: 287, endPoint y: 123, distance: 14.7
click at [287, 123] on div "Janela de atendimento Grade de atendimento Capacidade Transportadoras Veículos …" at bounding box center [225, 105] width 450 height 211
click at [241, 117] on icon at bounding box center [254, 86] width 50 height 81
click at [445, 25] on div "Janela de atendimento Grade de atendimento Capacidade Transportadoras Veículos …" at bounding box center [225, 105] width 450 height 211
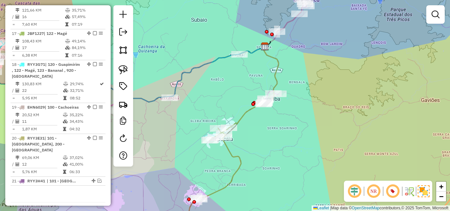
click at [238, 158] on icon at bounding box center [208, 180] width 65 height 104
select select "**********"
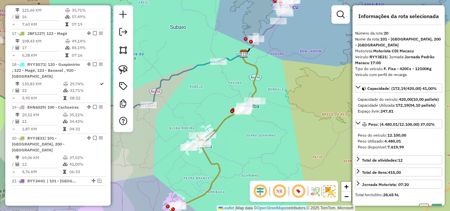
drag, startPoint x: 282, startPoint y: 84, endPoint x: 261, endPoint y: 91, distance: 22.3
click at [261, 91] on div "Janela de atendimento Grade de atendimento Capacidade Transportadoras Veículos …" at bounding box center [225, 105] width 450 height 211
drag, startPoint x: 237, startPoint y: 91, endPoint x: 271, endPoint y: 110, distance: 38.7
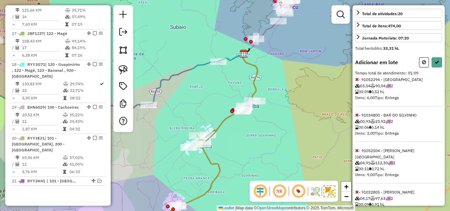
scroll to position [145, 0]
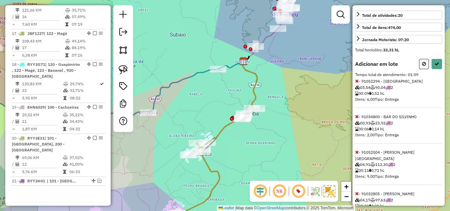
drag, startPoint x: 445, startPoint y: 138, endPoint x: 445, endPoint y: 146, distance: 7.6
click at [445, 146] on div "Janela de atendimento Grade de atendimento Capacidade Transportadoras Veículos …" at bounding box center [225, 105] width 450 height 211
click at [365, 92] on span "00:09" at bounding box center [362, 93] width 14 height 5
click at [417, 89] on div "Adicionar em lote Tempo total de atendimento: 01:09 - 91052294 - [PERSON_NAME] …" at bounding box center [398, 214] width 87 height 310
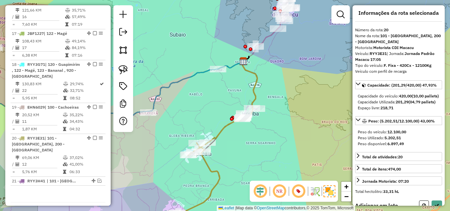
scroll to position [10, 0]
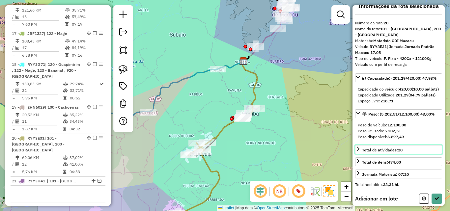
drag, startPoint x: 398, startPoint y: 150, endPoint x: 405, endPoint y: 150, distance: 6.9
click at [405, 150] on link "Total de atividades: 20" at bounding box center [398, 149] width 87 height 9
select select "**********"
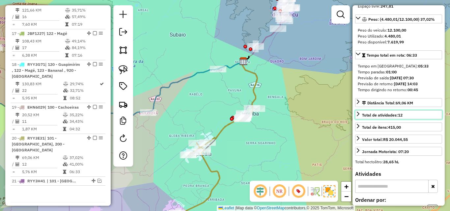
scroll to position [108, 0]
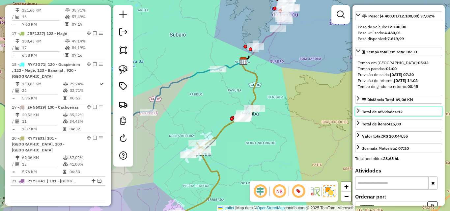
click at [359, 112] on icon at bounding box center [357, 110] width 5 height 5
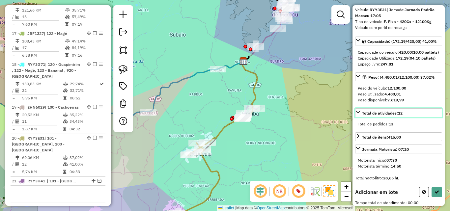
scroll to position [49, 0]
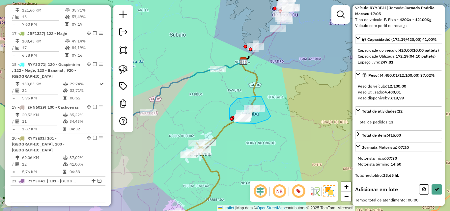
drag, startPoint x: 261, startPoint y: 96, endPoint x: 273, endPoint y: 116, distance: 22.9
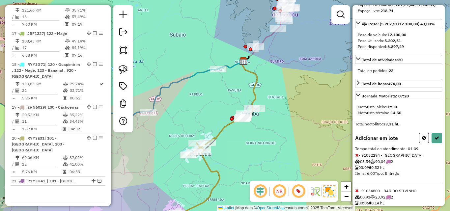
scroll to position [107, 0]
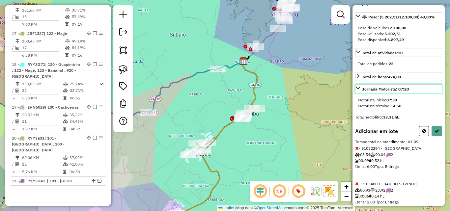
click at [360, 92] on link "Jornada Motorista: 07:20" at bounding box center [398, 88] width 87 height 9
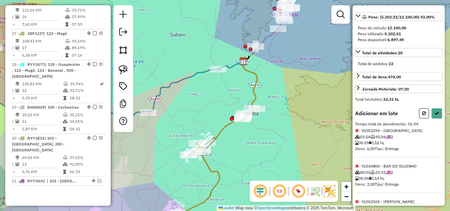
click at [416, 94] on div "Jornada Motorista: 07:20 Motorista início: 07:30 Motorista término: 14:50" at bounding box center [398, 90] width 87 height 12
click at [420, 90] on link "Jornada Motorista: 07:20" at bounding box center [398, 88] width 87 height 9
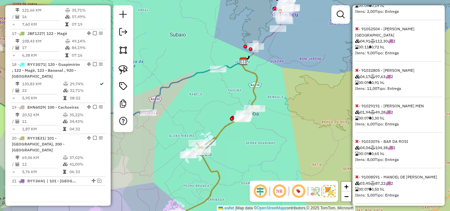
scroll to position [300, 0]
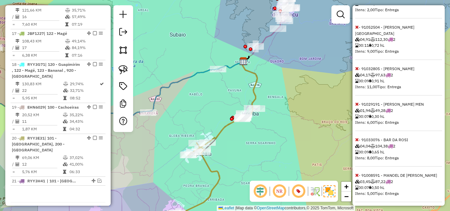
click at [356, 103] on icon at bounding box center [357, 104] width 4 height 5
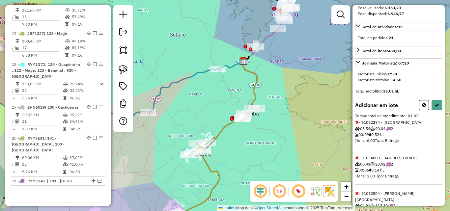
scroll to position [123, 0]
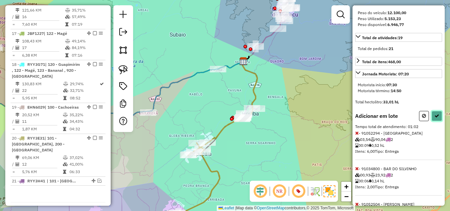
click at [434, 119] on button at bounding box center [436, 116] width 11 height 10
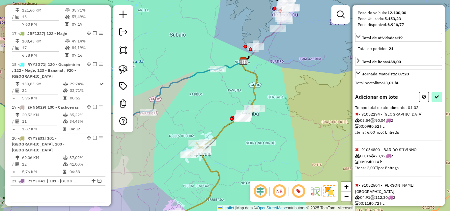
select select "**********"
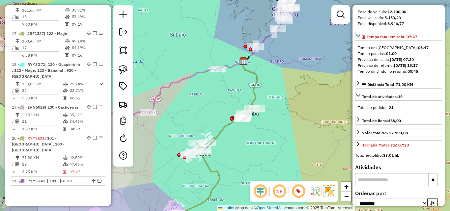
scroll to position [118, 0]
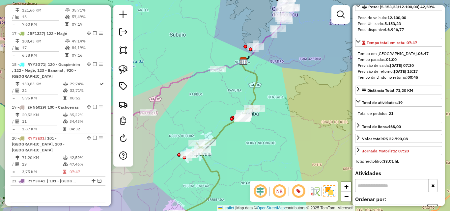
click at [226, 124] on icon at bounding box center [211, 170] width 91 height 124
click at [227, 125] on icon at bounding box center [211, 170] width 91 height 124
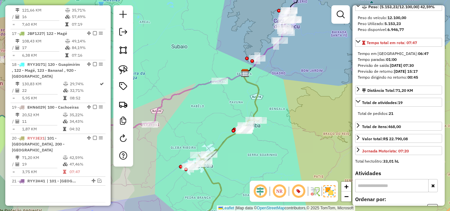
drag, startPoint x: 273, startPoint y: 129, endPoint x: 275, endPoint y: 141, distance: 12.0
click at [275, 141] on div "Janela de atendimento Grade de atendimento Capacidade Transportadoras Veículos …" at bounding box center [225, 105] width 450 height 211
click at [343, 187] on link "+" at bounding box center [346, 187] width 10 height 10
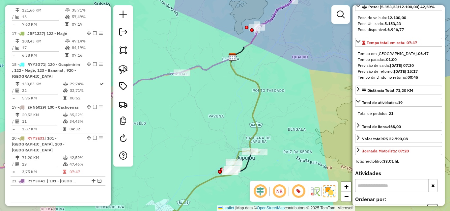
drag, startPoint x: 304, startPoint y: 125, endPoint x: 271, endPoint y: 141, distance: 36.5
click at [271, 141] on div "Janela de atendimento Grade de atendimento Capacidade Transportadoras Veículos …" at bounding box center [225, 105] width 450 height 211
click at [350, 186] on link "+" at bounding box center [346, 187] width 10 height 10
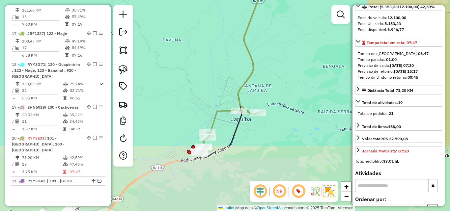
drag, startPoint x: 246, startPoint y: 133, endPoint x: 234, endPoint y: 77, distance: 57.0
click at [228, 70] on div "Janela de atendimento Grade de atendimento Capacidade Transportadoras Veículos …" at bounding box center [225, 105] width 450 height 211
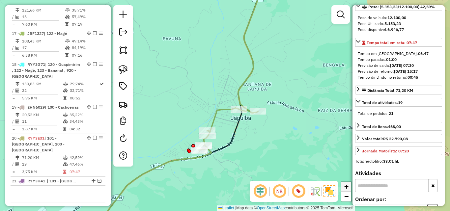
click at [348, 183] on span "+" at bounding box center [346, 186] width 4 height 8
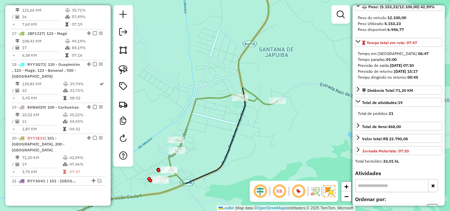
drag, startPoint x: 254, startPoint y: 149, endPoint x: 240, endPoint y: 133, distance: 21.0
click at [240, 133] on div "Janela de atendimento Grade de atendimento Capacidade Transportadoras Veículos …" at bounding box center [225, 105] width 450 height 211
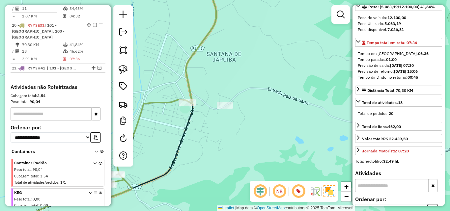
scroll to position [948, 0]
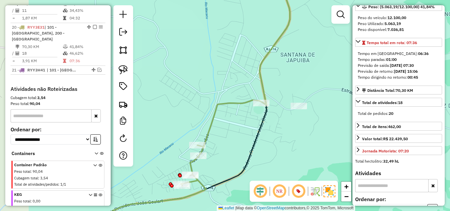
drag, startPoint x: 191, startPoint y: 124, endPoint x: 265, endPoint y: 125, distance: 73.8
click at [265, 125] on icon at bounding box center [179, 106] width 222 height 253
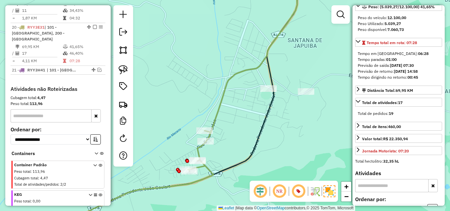
drag, startPoint x: 182, startPoint y: 163, endPoint x: 231, endPoint y: 142, distance: 52.7
click at [231, 142] on div "Janela de atendimento Grade de atendimento Capacidade Transportadoras Veículos …" at bounding box center [225, 105] width 450 height 211
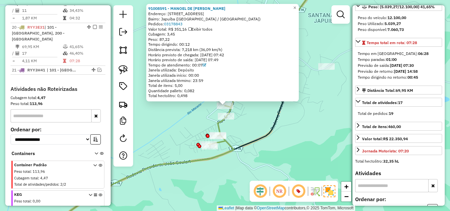
click at [243, 121] on div "91008591 - [GEOGRAPHIC_DATA] Endereço: [STREET_ADDRESS] Pedidos: 03178843 Valor…" at bounding box center [225, 105] width 450 height 211
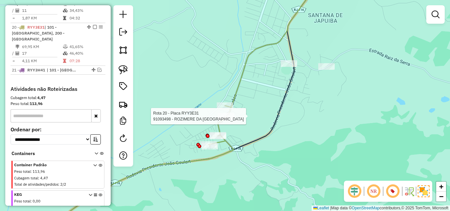
select select "**********"
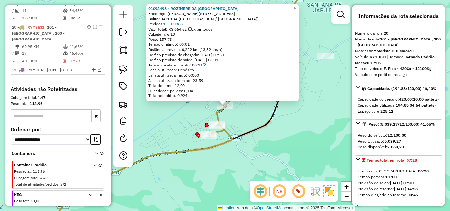
click at [237, 108] on div "Rota 20 - Placa RYY3E31 91093498 - ROZIMERE DA COSTA MO 91093498 - ROZIMERE DA …" at bounding box center [225, 105] width 450 height 211
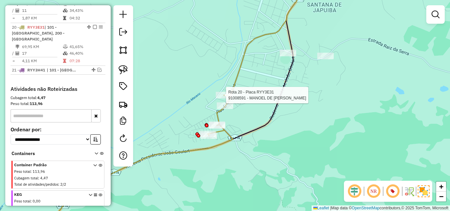
select select "**********"
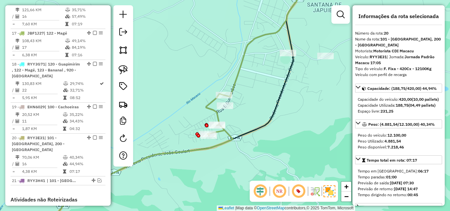
scroll to position [828, 0]
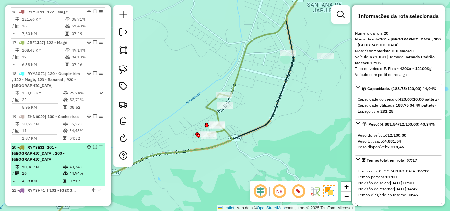
click at [94, 145] on em at bounding box center [95, 147] width 4 height 4
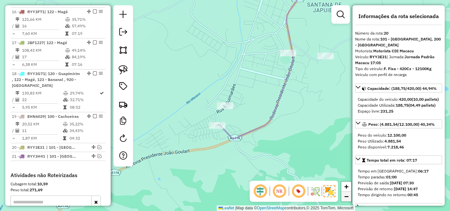
click at [345, 198] on span "−" at bounding box center [346, 196] width 4 height 8
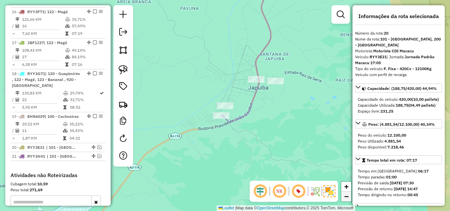
click at [345, 198] on span "−" at bounding box center [346, 196] width 4 height 8
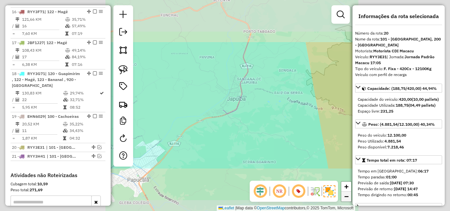
click at [345, 198] on span "−" at bounding box center [346, 196] width 4 height 8
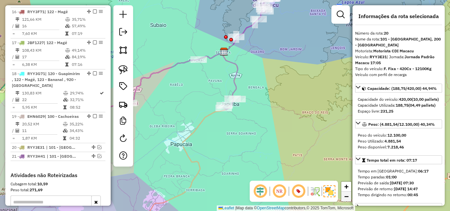
click at [345, 198] on span "−" at bounding box center [346, 196] width 4 height 8
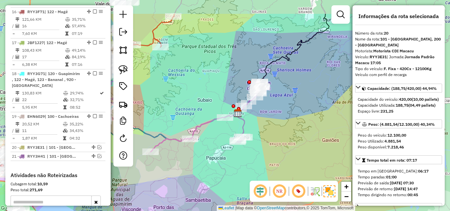
drag, startPoint x: 292, startPoint y: 132, endPoint x: 306, endPoint y: 167, distance: 37.3
click at [306, 167] on div "Janela de atendimento Grade de atendimento Capacidade Transportadoras Veículos …" at bounding box center [225, 105] width 450 height 211
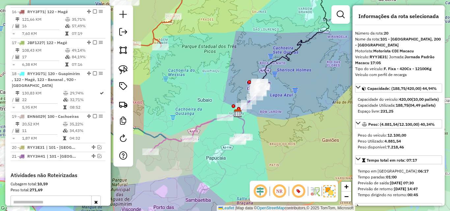
click at [206, 123] on icon at bounding box center [205, 119] width 111 height 66
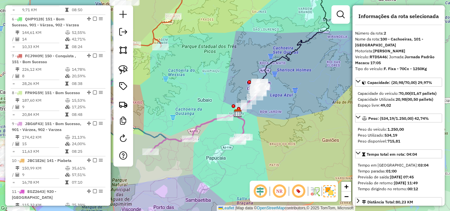
scroll to position [308, 0]
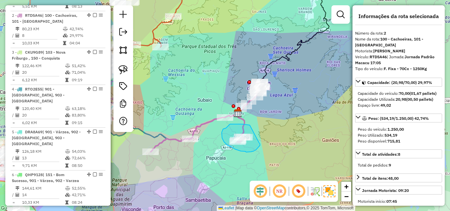
drag, startPoint x: 250, startPoint y: 125, endPoint x: 259, endPoint y: 143, distance: 19.7
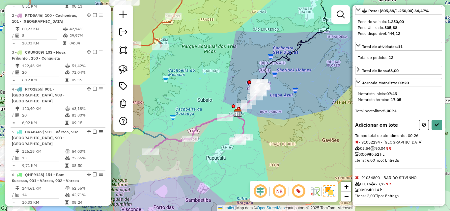
scroll to position [120, 0]
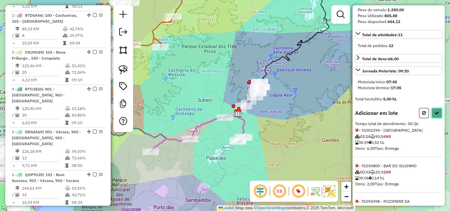
click at [434, 115] on icon at bounding box center [436, 113] width 5 height 5
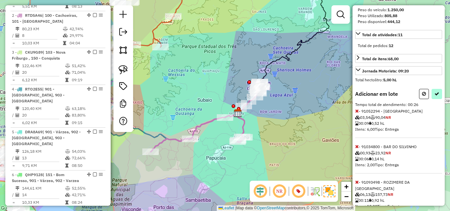
select select "**********"
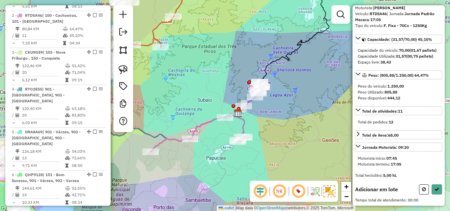
scroll to position [49, 0]
drag, startPoint x: 245, startPoint y: 90, endPoint x: 267, endPoint y: 109, distance: 28.7
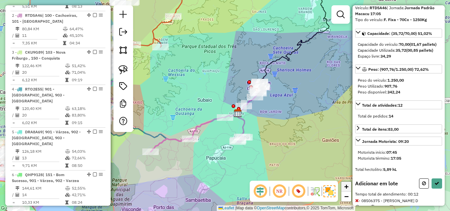
click at [347, 187] on span "+" at bounding box center [346, 186] width 4 height 8
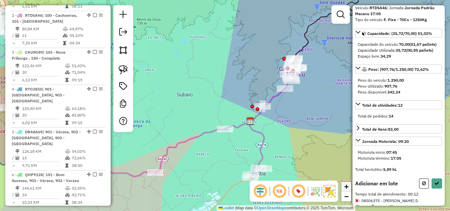
click at [347, 187] on span "+" at bounding box center [346, 186] width 4 height 8
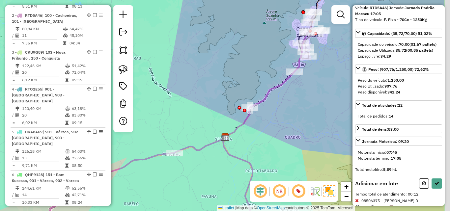
drag, startPoint x: 311, startPoint y: 125, endPoint x: 261, endPoint y: 126, distance: 50.4
click at [261, 126] on div "Janela de atendimento Grade de atendimento Capacidade Transportadoras Veículos …" at bounding box center [225, 105] width 450 height 211
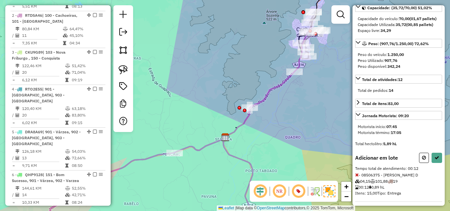
scroll to position [85, 0]
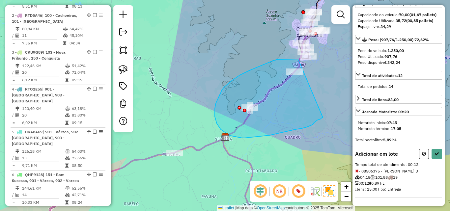
drag, startPoint x: 298, startPoint y: 60, endPoint x: 326, endPoint y: 115, distance: 61.7
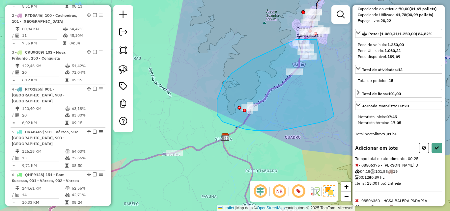
drag, startPoint x: 316, startPoint y: 40, endPoint x: 335, endPoint y: 115, distance: 77.2
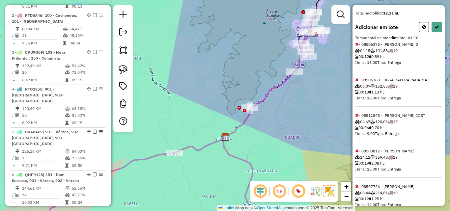
scroll to position [208, 0]
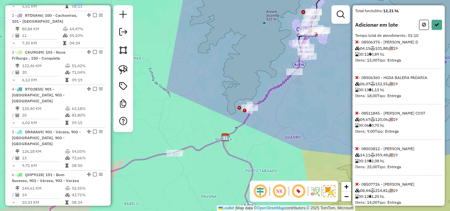
click at [385, 51] on span "101,88" at bounding box center [378, 48] width 17 height 5
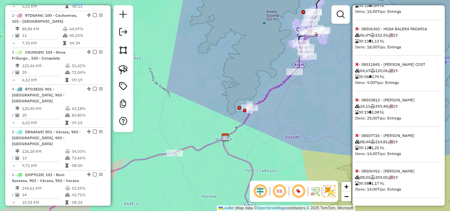
scroll to position [262, 0]
click at [380, 104] on span "359,48" at bounding box center [378, 106] width 17 height 5
click at [355, 98] on icon at bounding box center [357, 99] width 4 height 5
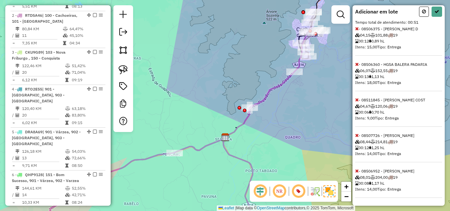
click at [356, 135] on icon at bounding box center [357, 135] width 4 height 5
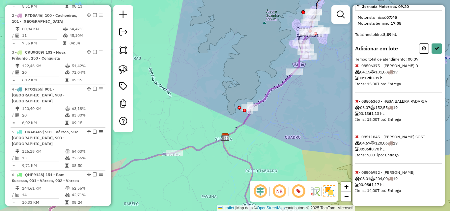
scroll to position [191, 0]
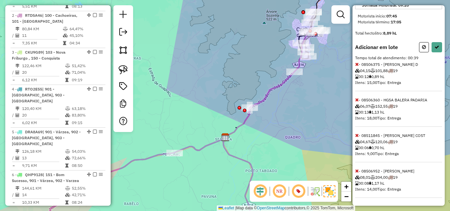
click at [358, 101] on icon at bounding box center [357, 99] width 4 height 5
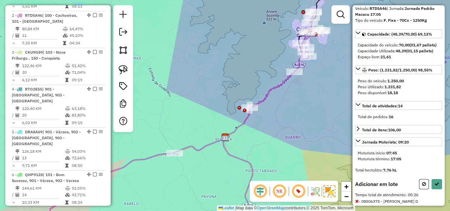
scroll to position [49, 0]
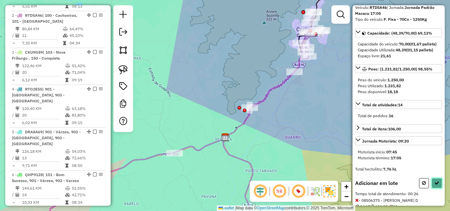
click at [437, 185] on icon at bounding box center [436, 183] width 5 height 5
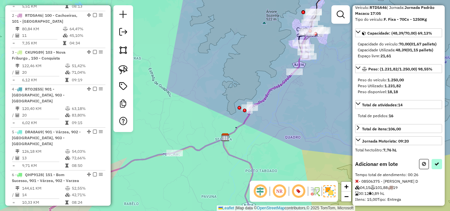
select select "**********"
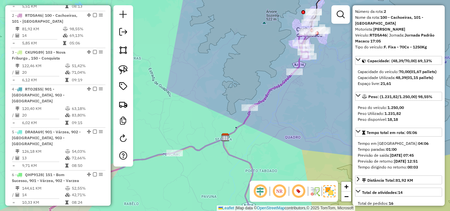
scroll to position [0, 0]
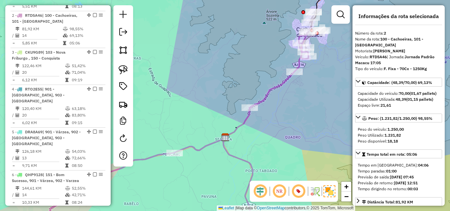
click at [417, 71] on strong "F. Fixa - 70Cx - 1250Kg" at bounding box center [405, 68] width 43 height 5
